Goal: Task Accomplishment & Management: Use online tool/utility

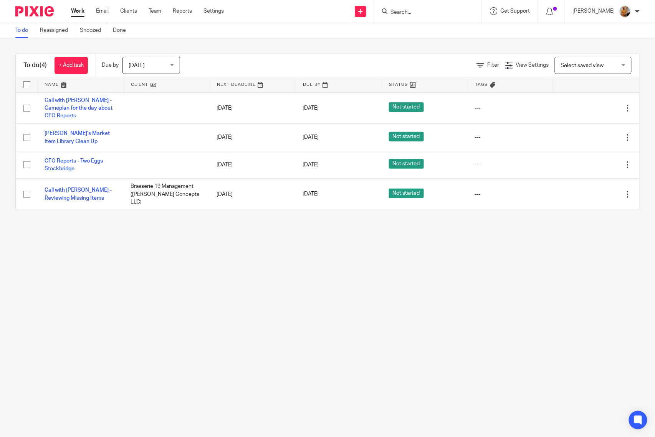
click at [177, 280] on main "To do Reassigned Snoozed Done To do (4) + Add task Due by [DATE] [DATE] [DATE] …" at bounding box center [327, 218] width 655 height 437
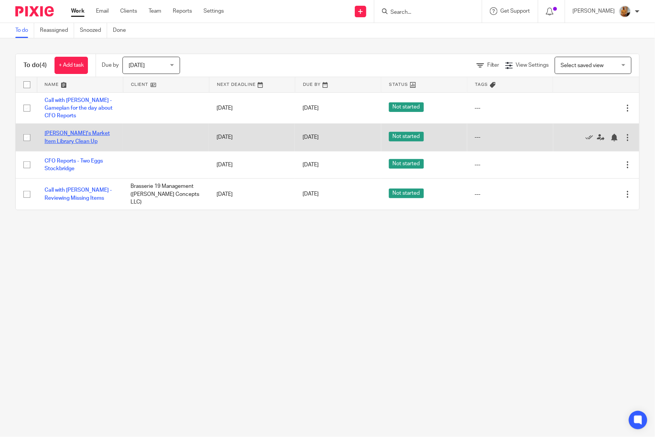
click at [62, 139] on link "[PERSON_NAME]'s Market Item Library Clean Up" at bounding box center [77, 137] width 65 height 13
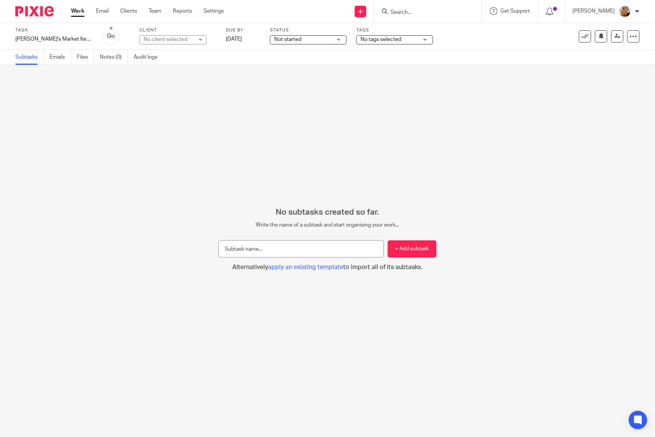
click at [79, 10] on link "Work" at bounding box center [77, 11] width 13 height 8
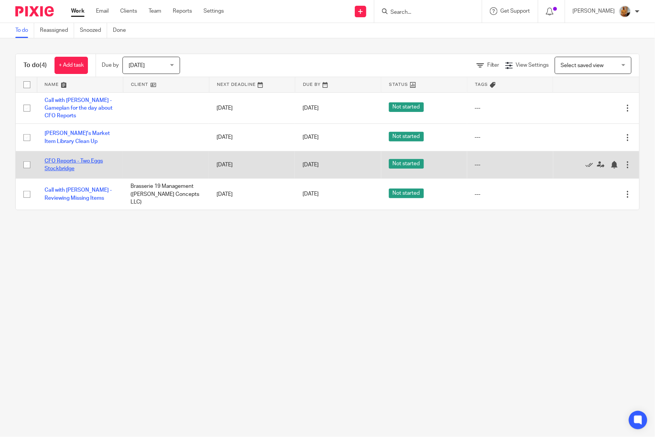
click at [53, 163] on link "CFO Reports - Two Eggs Stockbridge" at bounding box center [74, 164] width 58 height 13
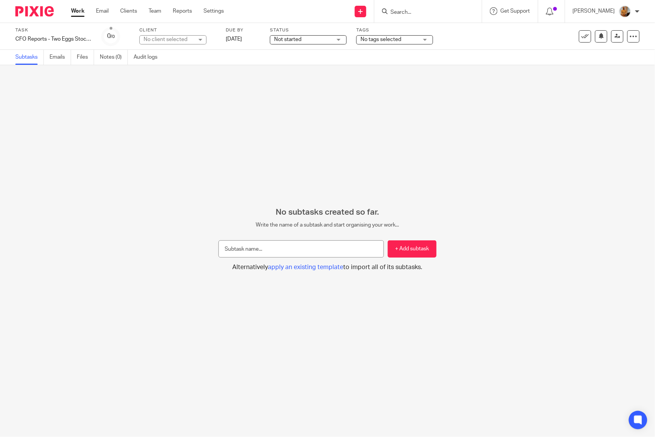
click at [78, 10] on link "Work" at bounding box center [77, 11] width 13 height 8
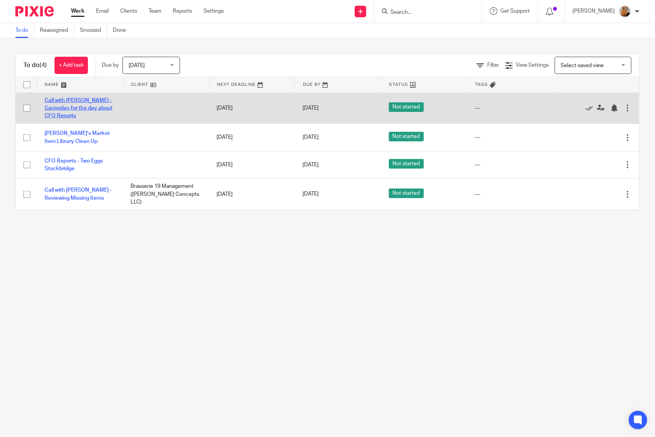
click at [54, 102] on link "Call with [PERSON_NAME] - Gameplan for the day about CFO Reports" at bounding box center [79, 108] width 68 height 21
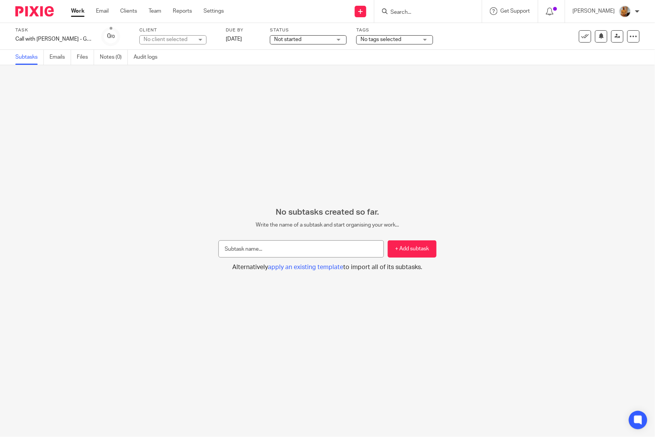
click at [80, 11] on link "Work" at bounding box center [77, 11] width 13 height 8
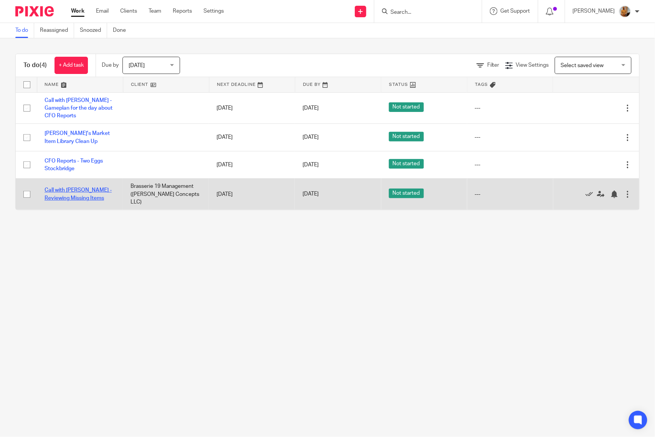
click at [65, 191] on link "Call with [PERSON_NAME] - Reviewing Missing Items" at bounding box center [78, 194] width 67 height 13
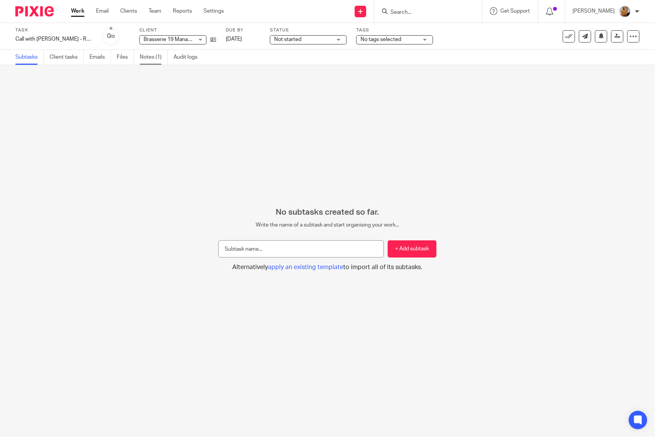
click at [145, 54] on link "Notes (1)" at bounding box center [154, 57] width 28 height 15
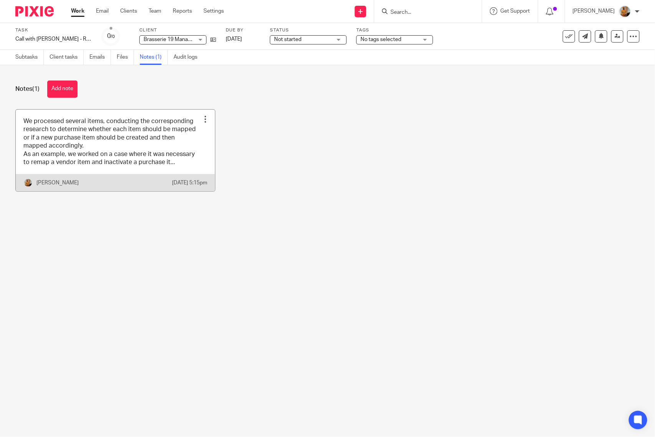
click at [166, 169] on link at bounding box center [115, 151] width 199 height 82
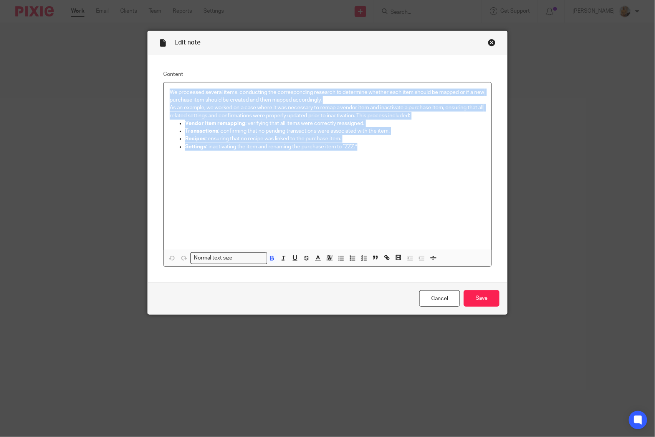
drag, startPoint x: 367, startPoint y: 149, endPoint x: 160, endPoint y: 89, distance: 215.3
click at [163, 89] on div "We processed several items, conducting the corresponding research to determine …" at bounding box center [327, 166] width 328 height 168
copy div "We processed several items, conducting the corresponding research to determine …"
